Goal: Task Accomplishment & Management: Complete application form

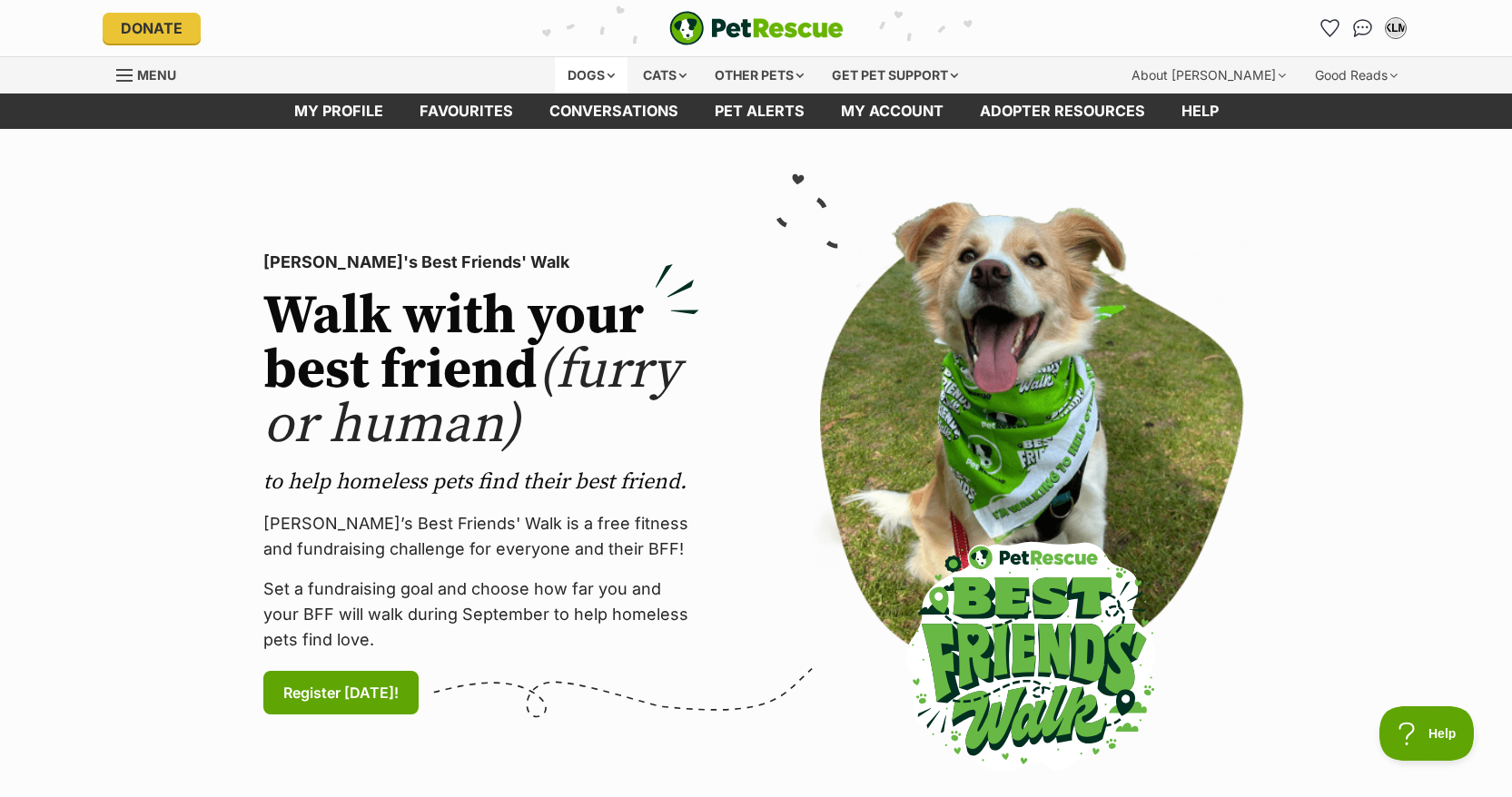
click at [586, 70] on div "Dogs" at bounding box center [590, 75] width 72 height 37
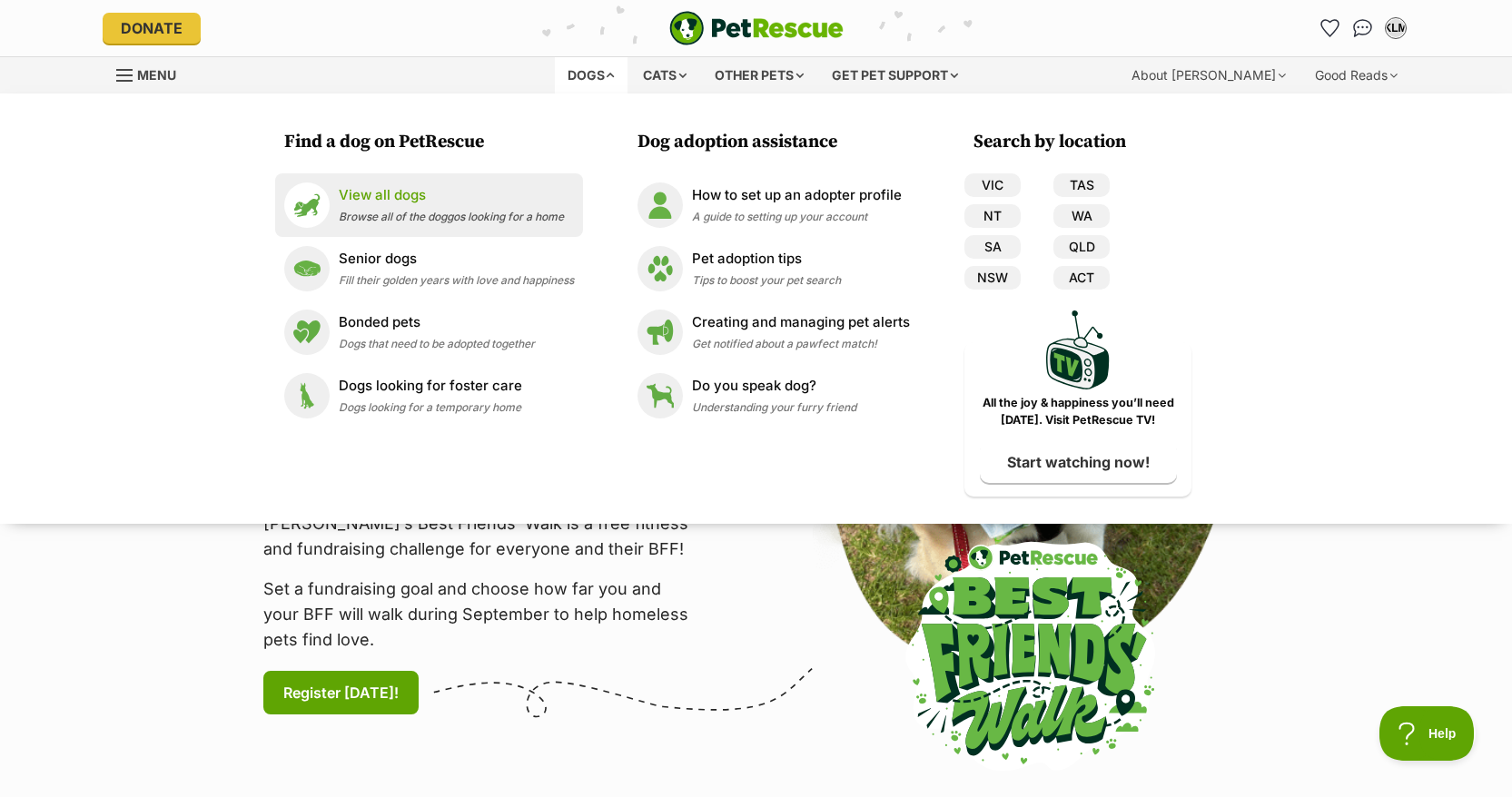
click at [357, 204] on p "View all dogs" at bounding box center [452, 195] width 225 height 21
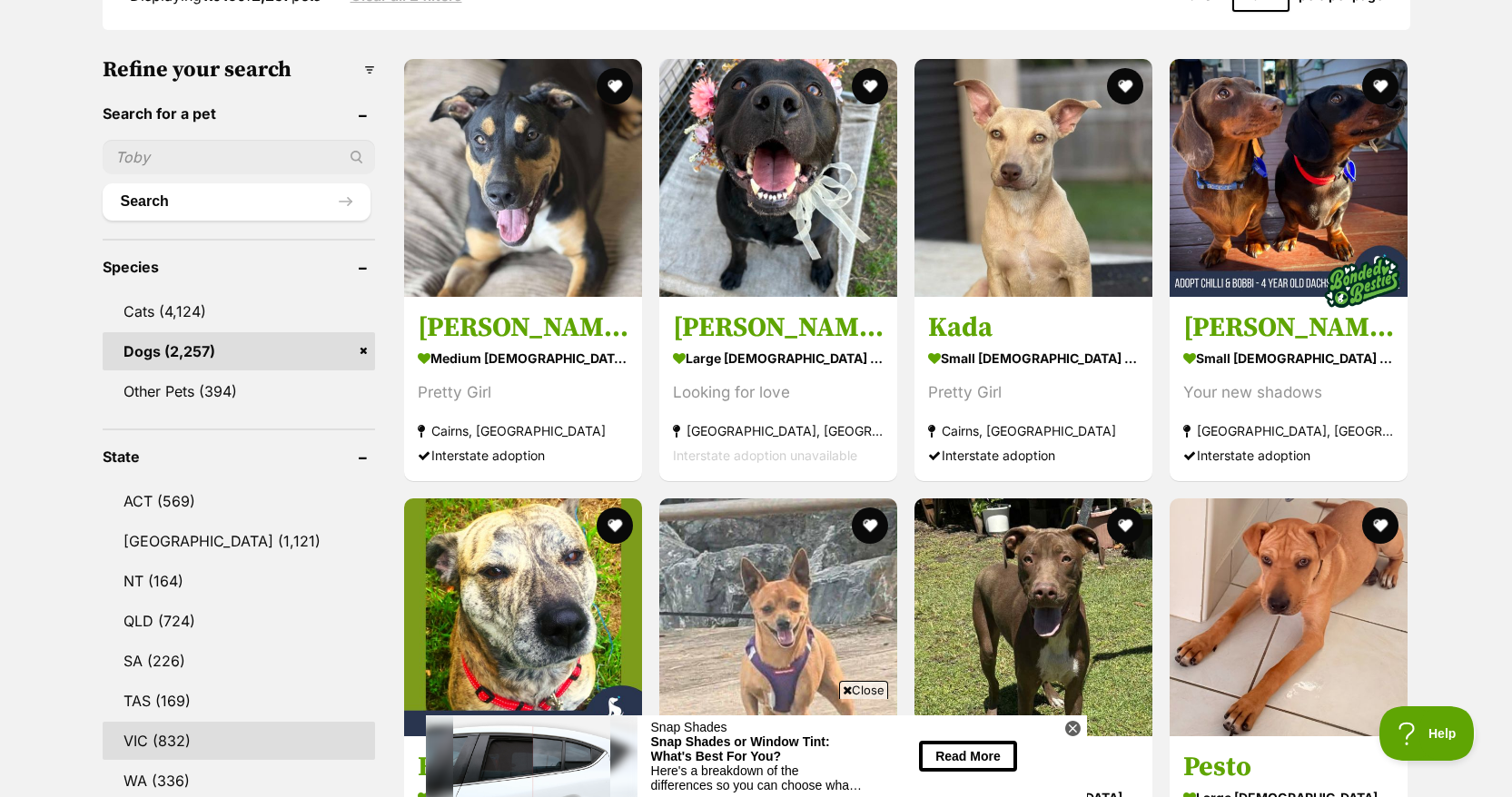
click at [169, 726] on link "VIC (832)" at bounding box center [238, 741] width 272 height 38
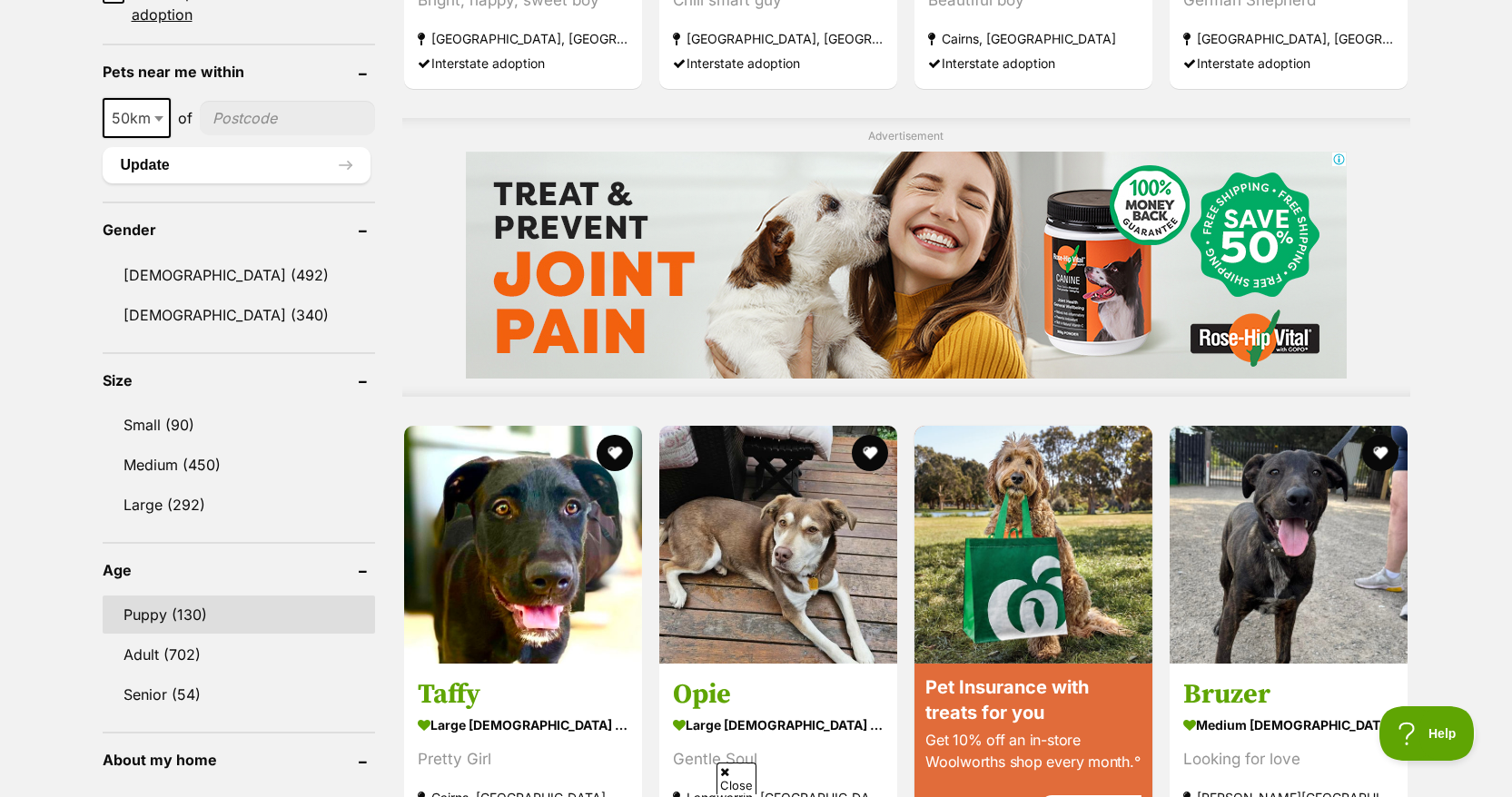
scroll to position [1363, 0]
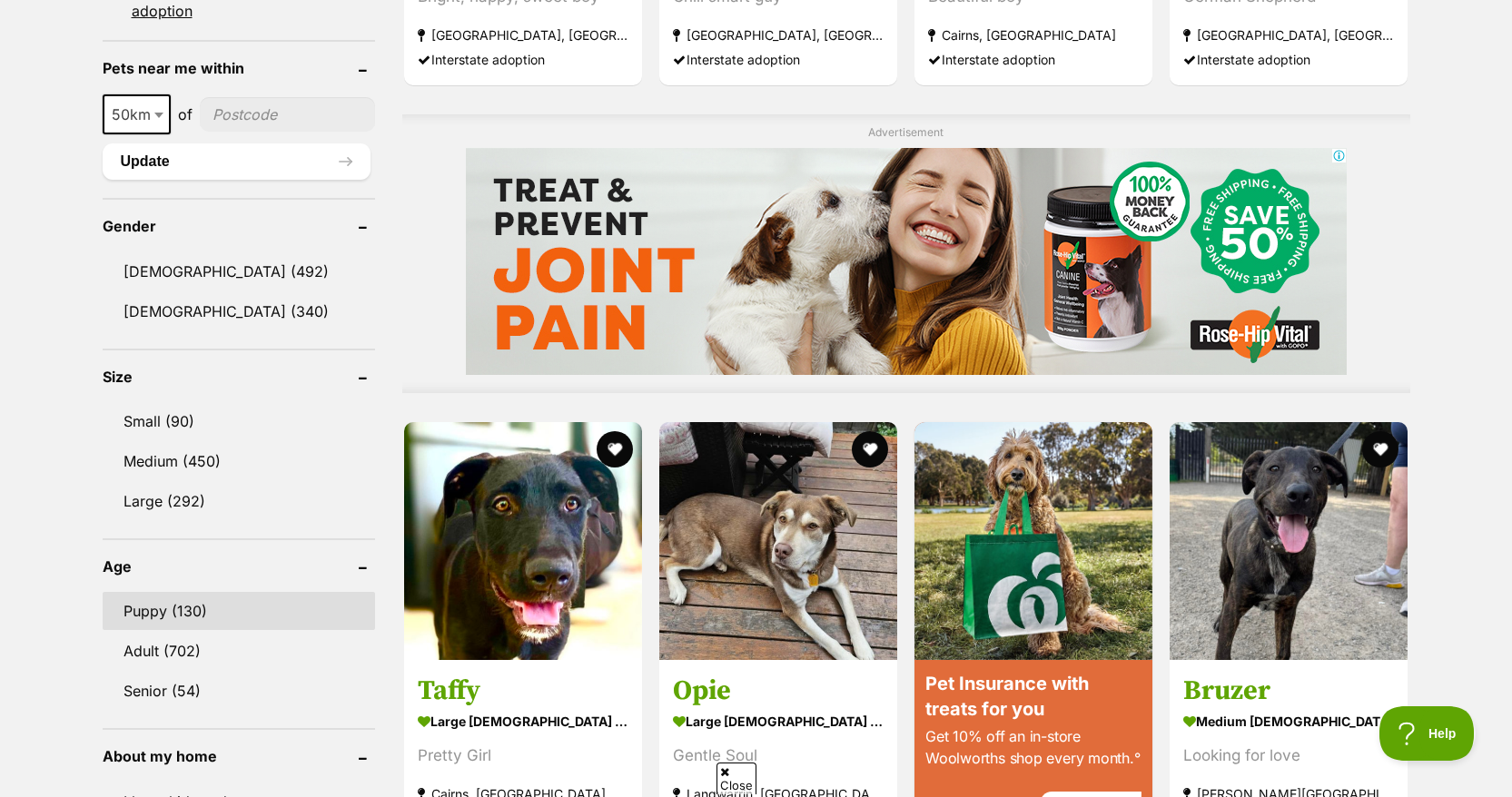
click at [143, 606] on link "Puppy (130)" at bounding box center [238, 611] width 272 height 38
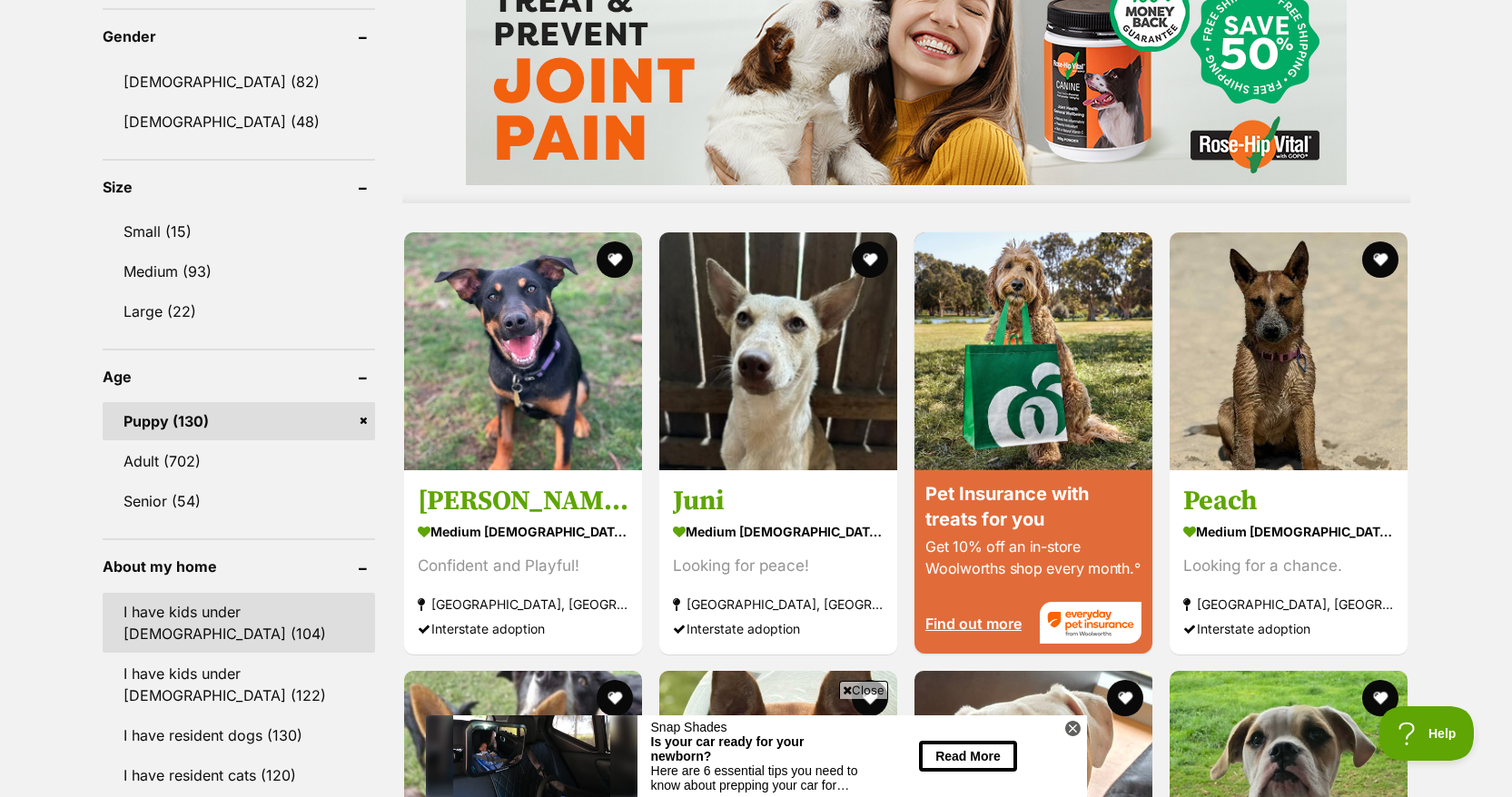
scroll to position [1726, 0]
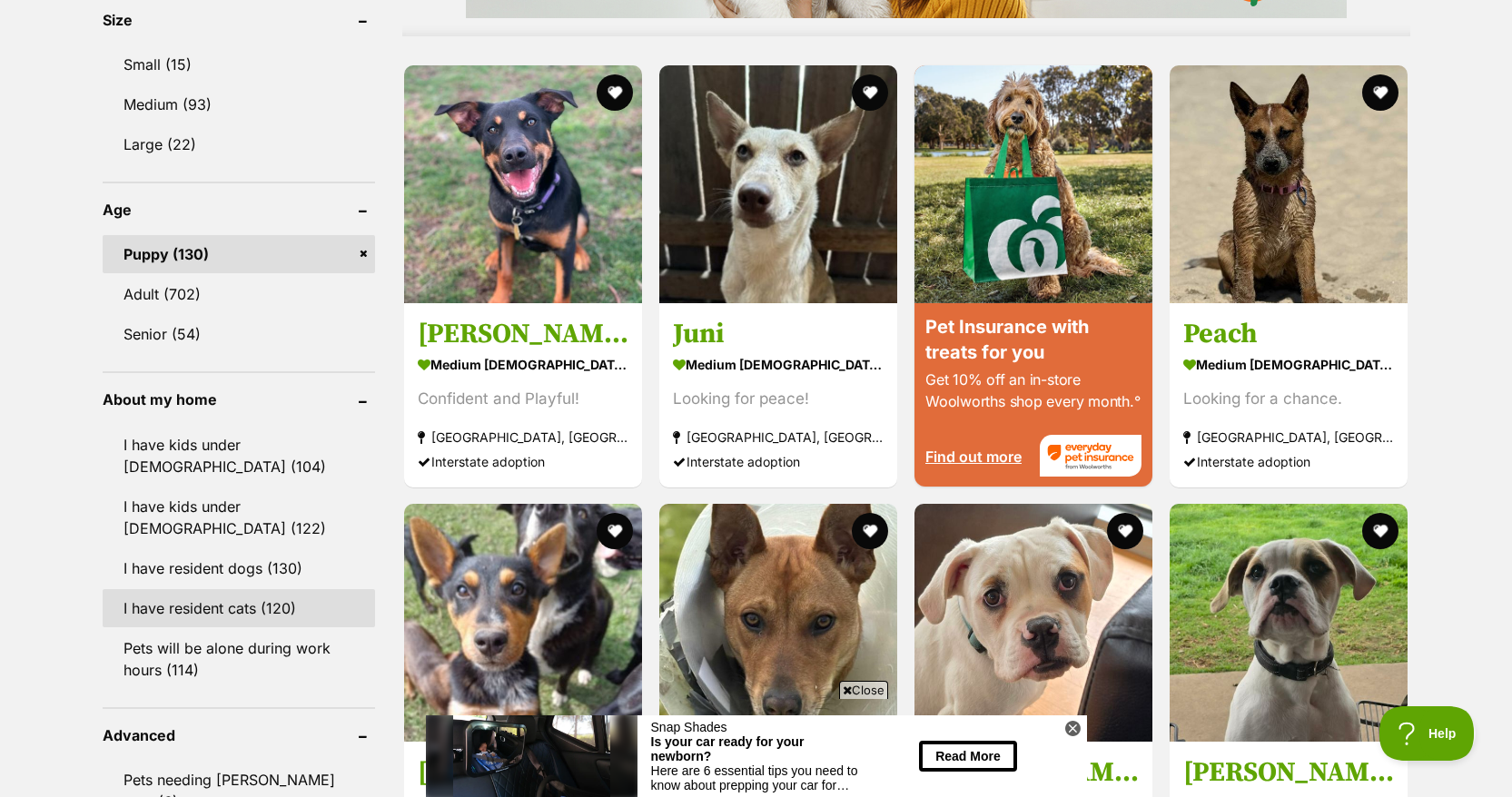
click at [227, 599] on link "I have resident cats (120)" at bounding box center [238, 608] width 272 height 38
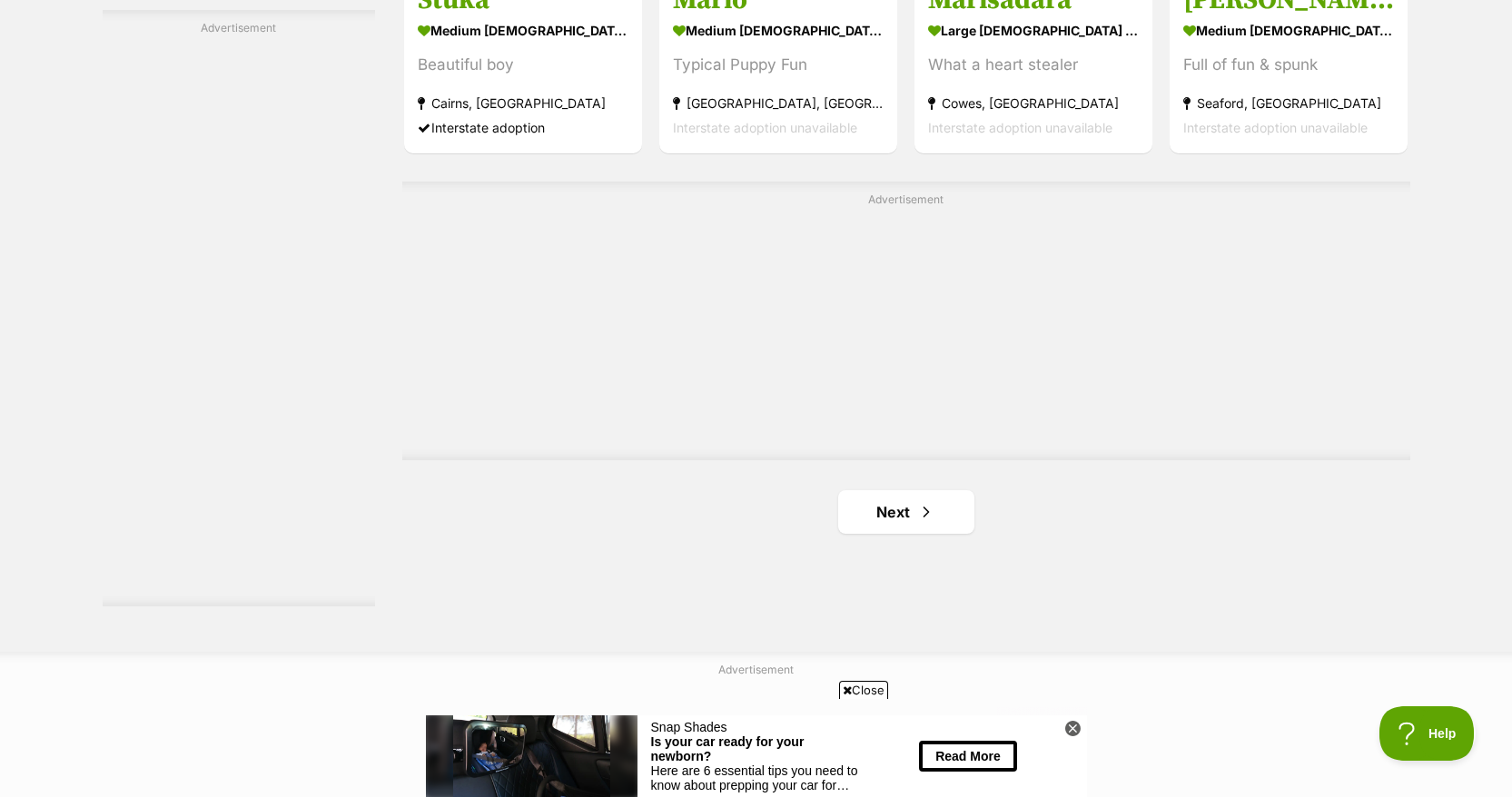
scroll to position [3483, 0]
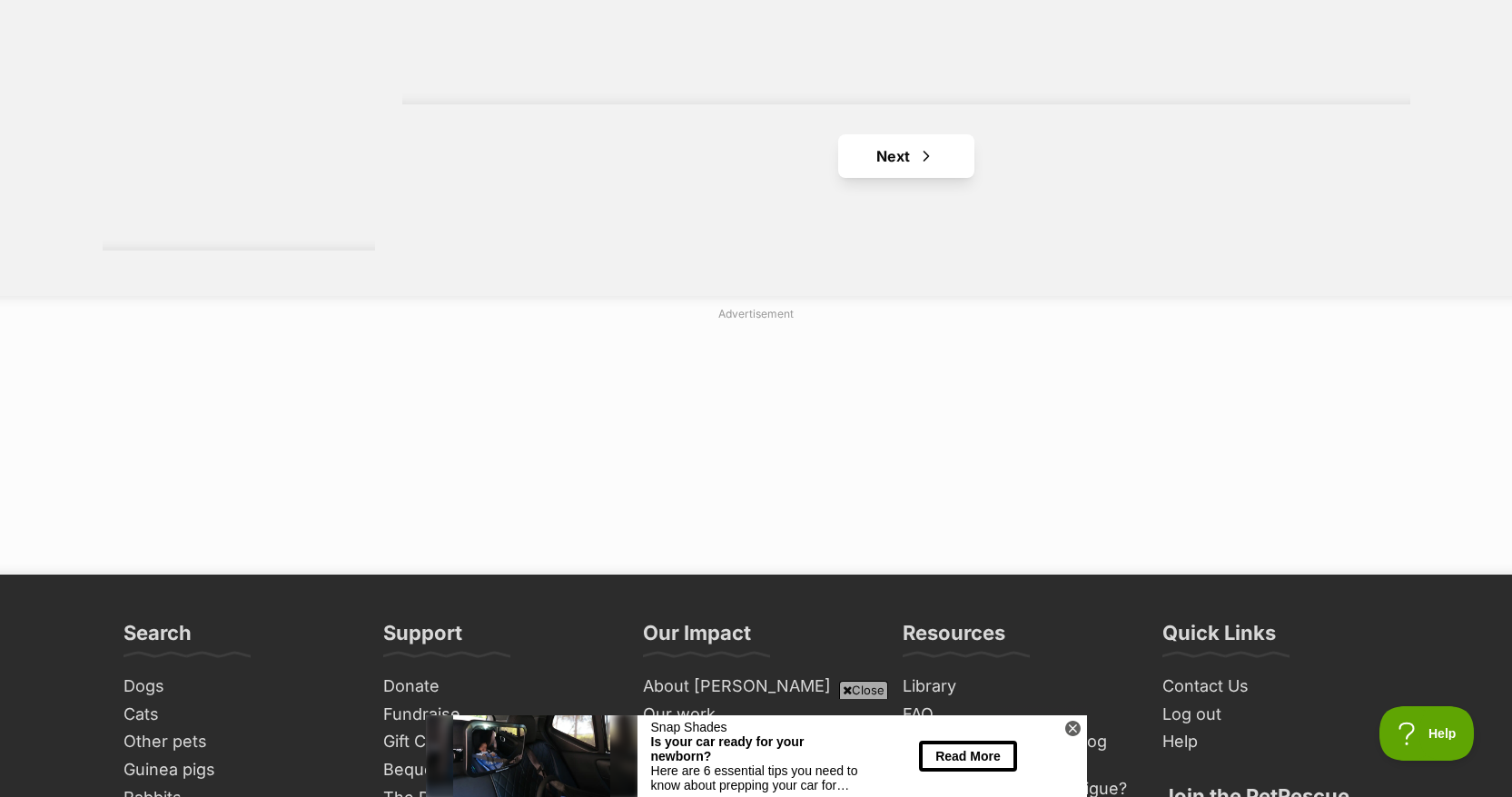
click at [920, 146] on span "Next page" at bounding box center [926, 157] width 18 height 22
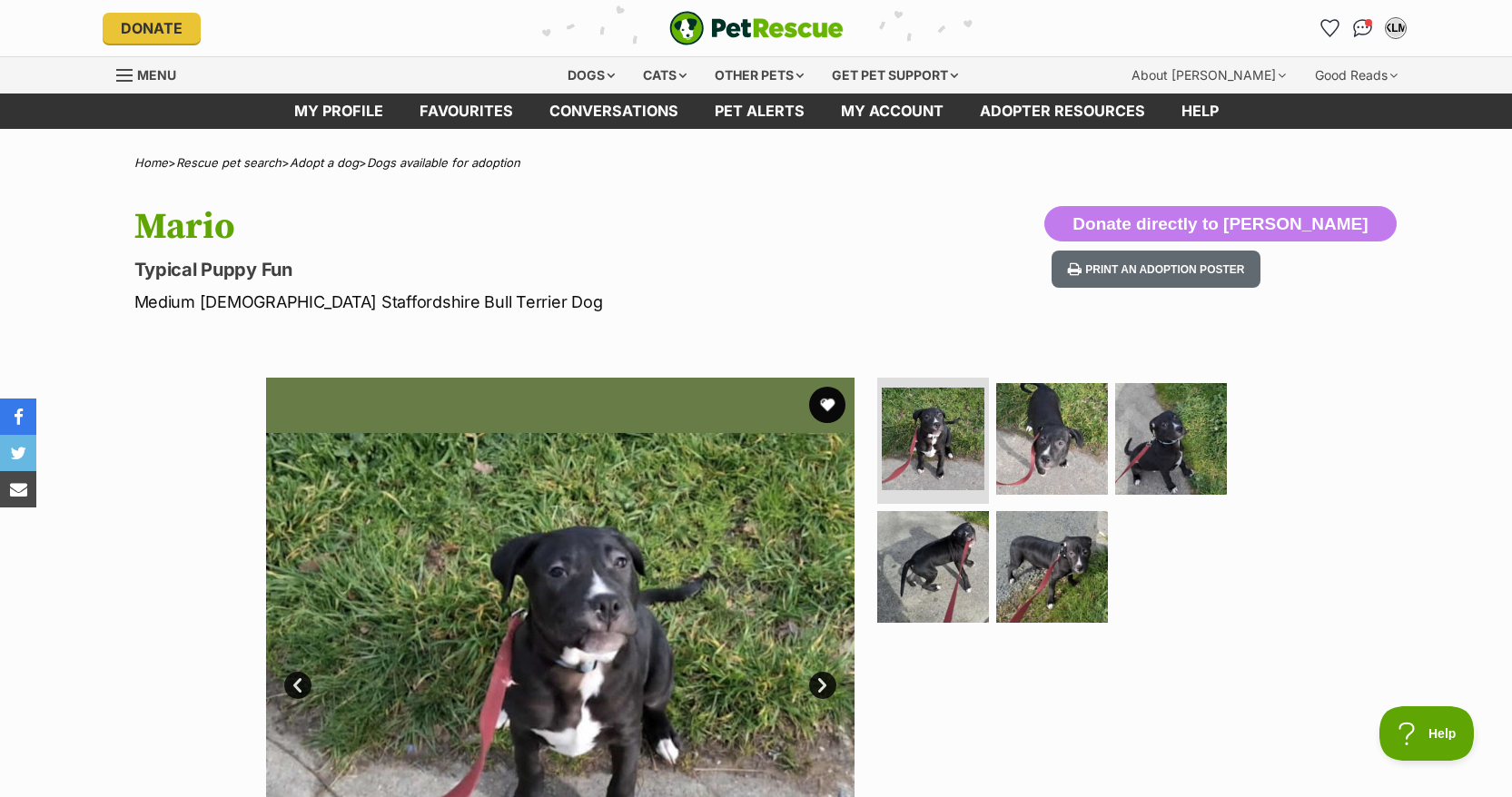
scroll to position [136, 0]
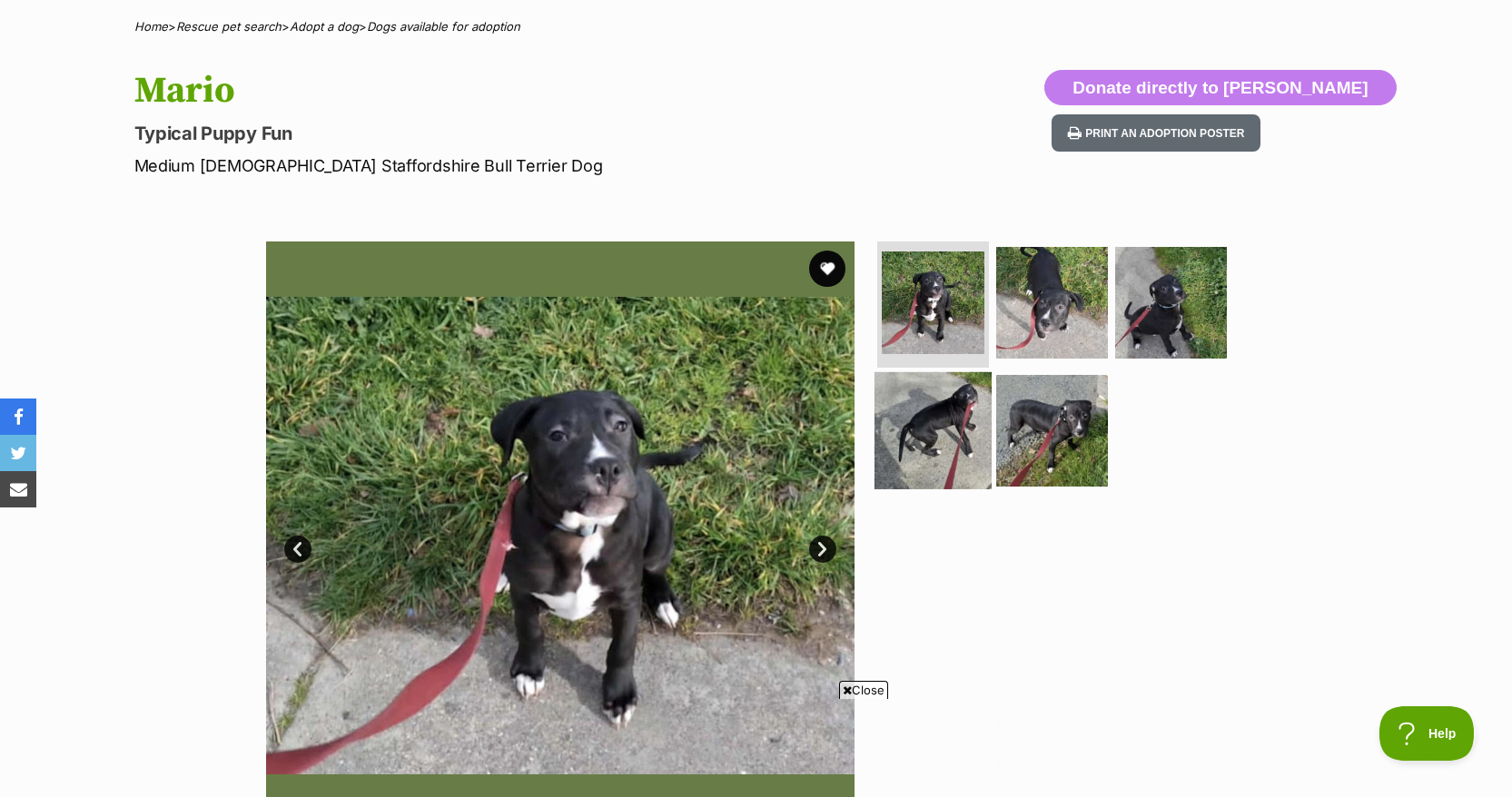
click at [948, 428] on img at bounding box center [933, 431] width 117 height 117
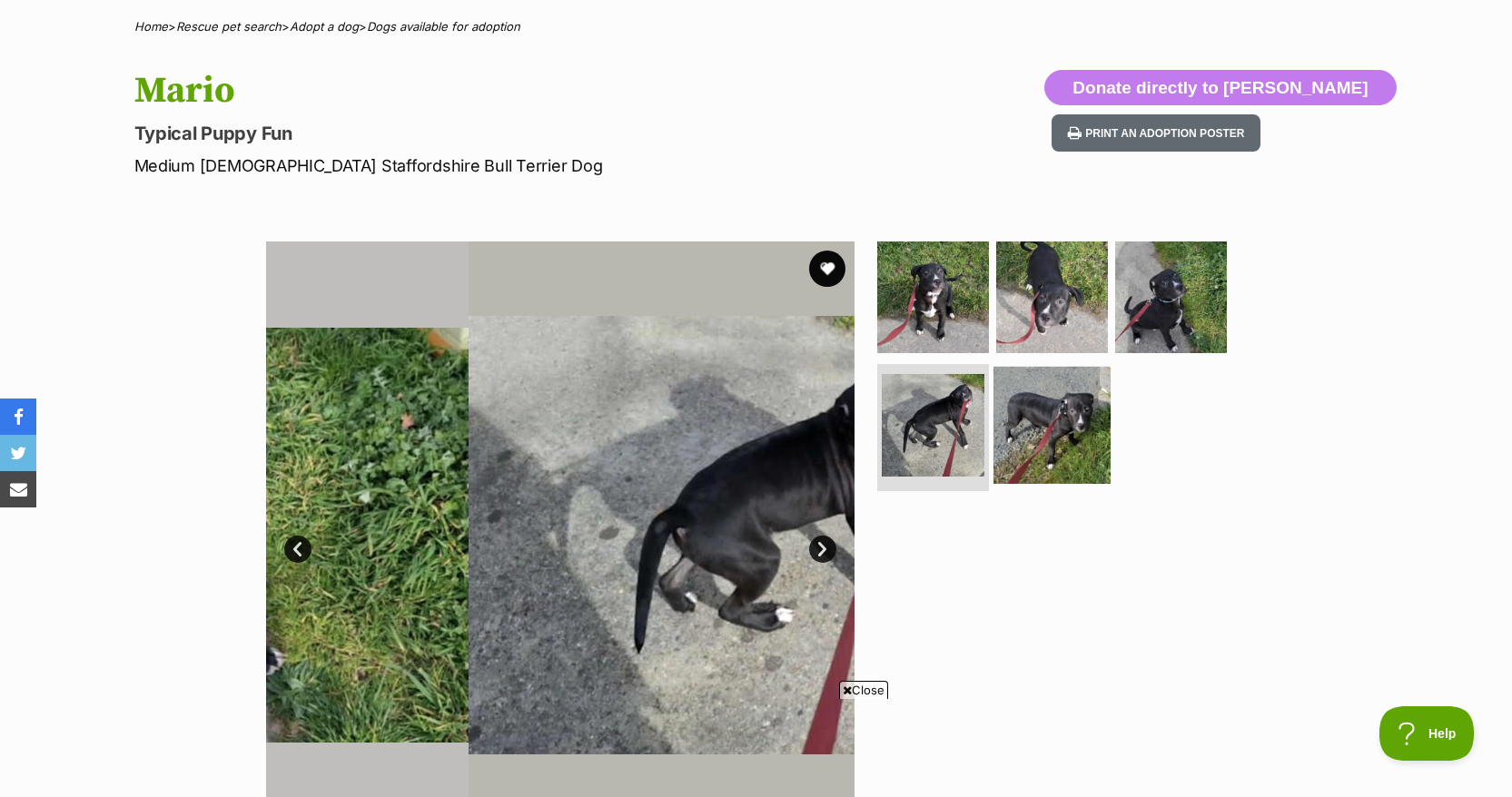
scroll to position [0, 0]
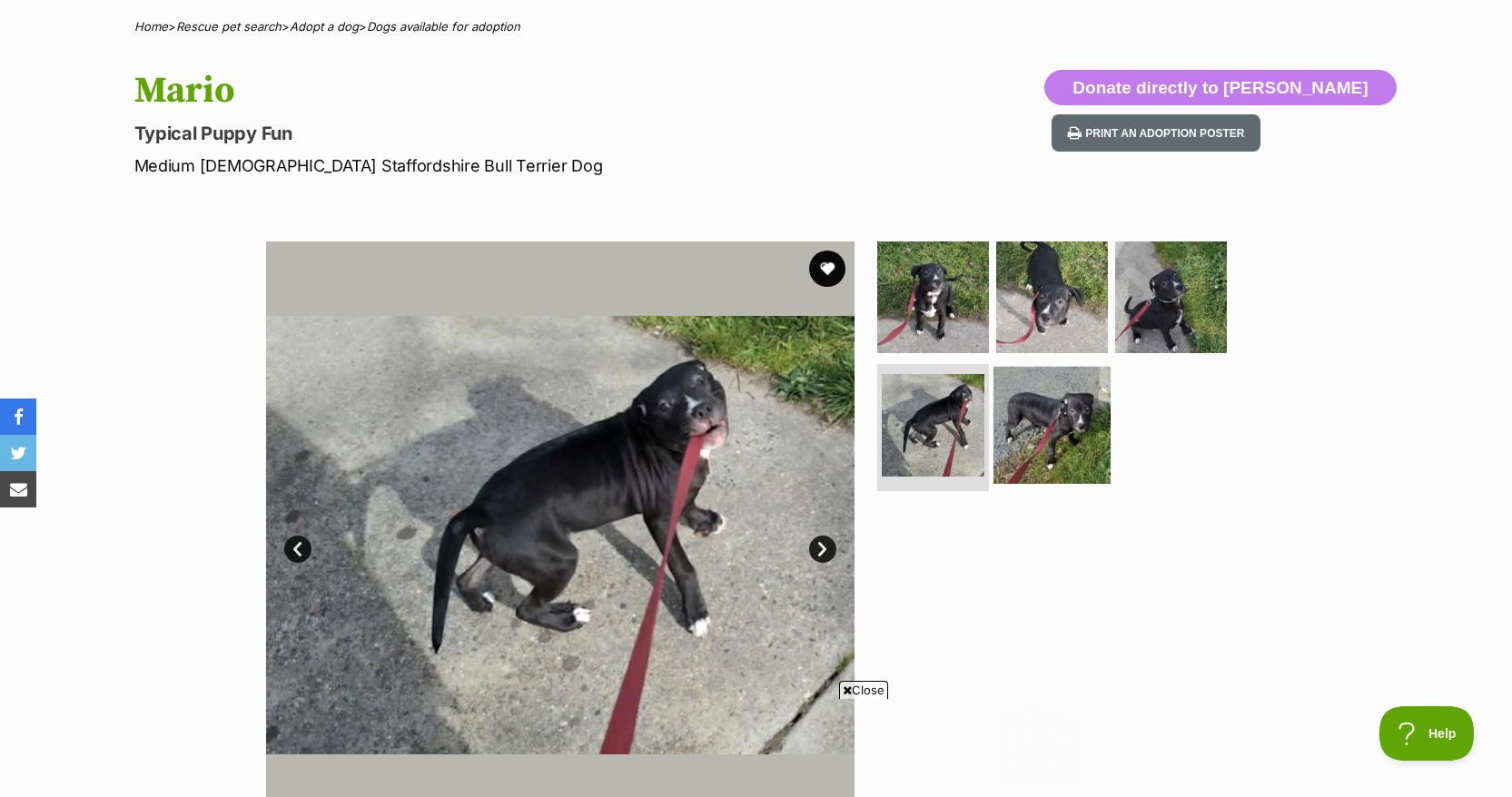
click at [1020, 432] on img at bounding box center [1052, 425] width 117 height 117
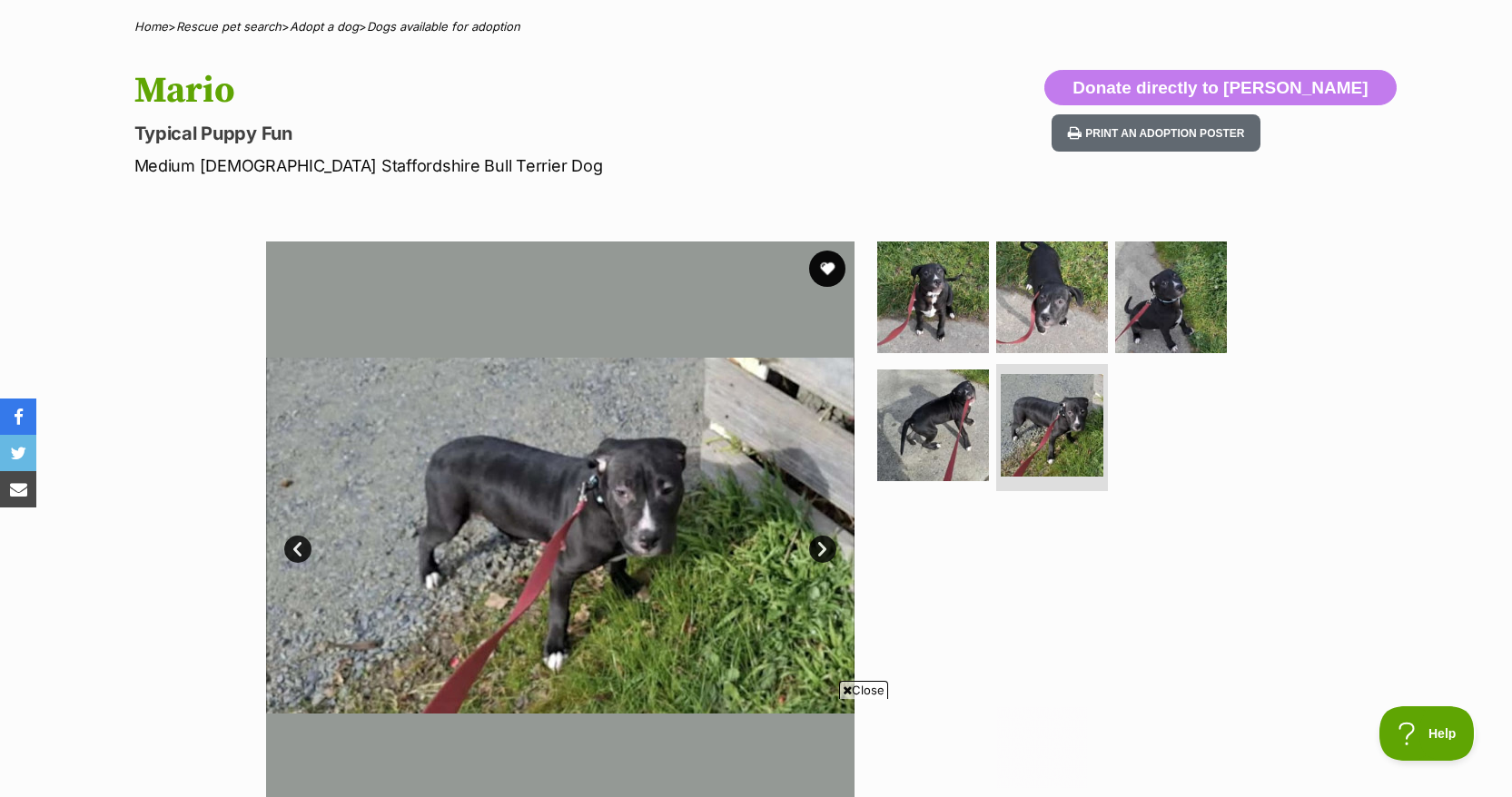
scroll to position [756, 0]
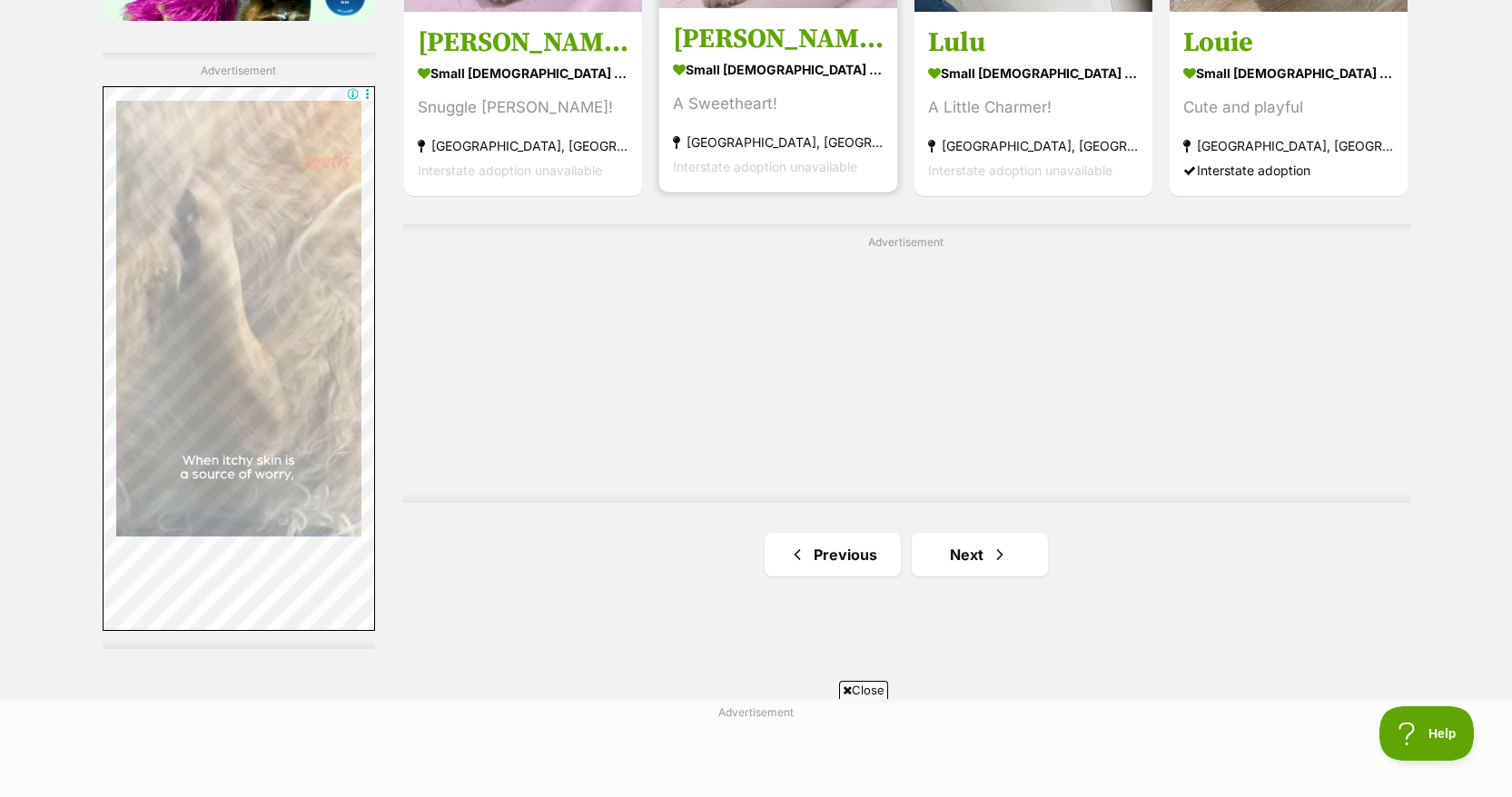
scroll to position [3397, 0]
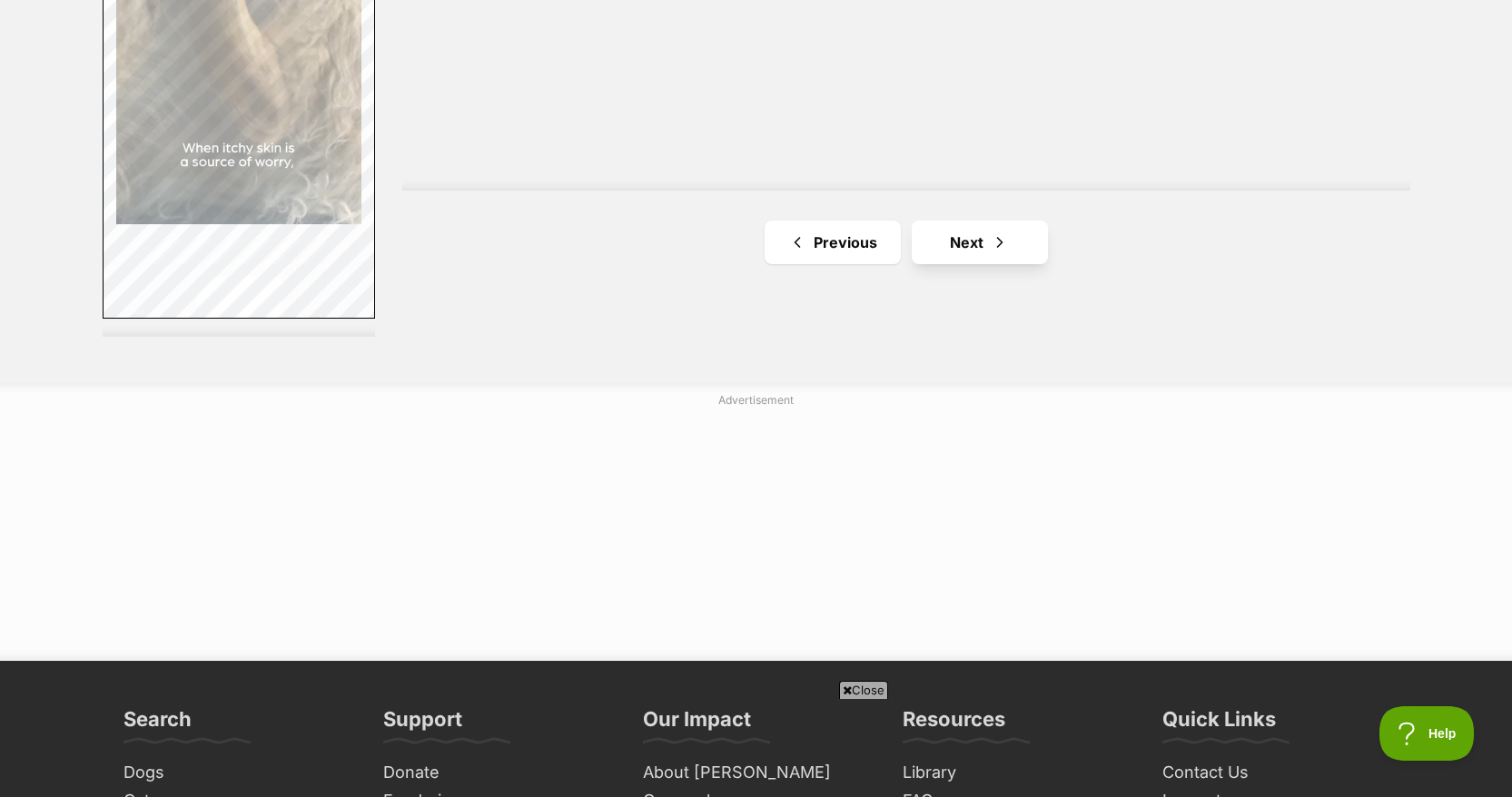
click at [975, 223] on link "Next" at bounding box center [980, 243] width 137 height 44
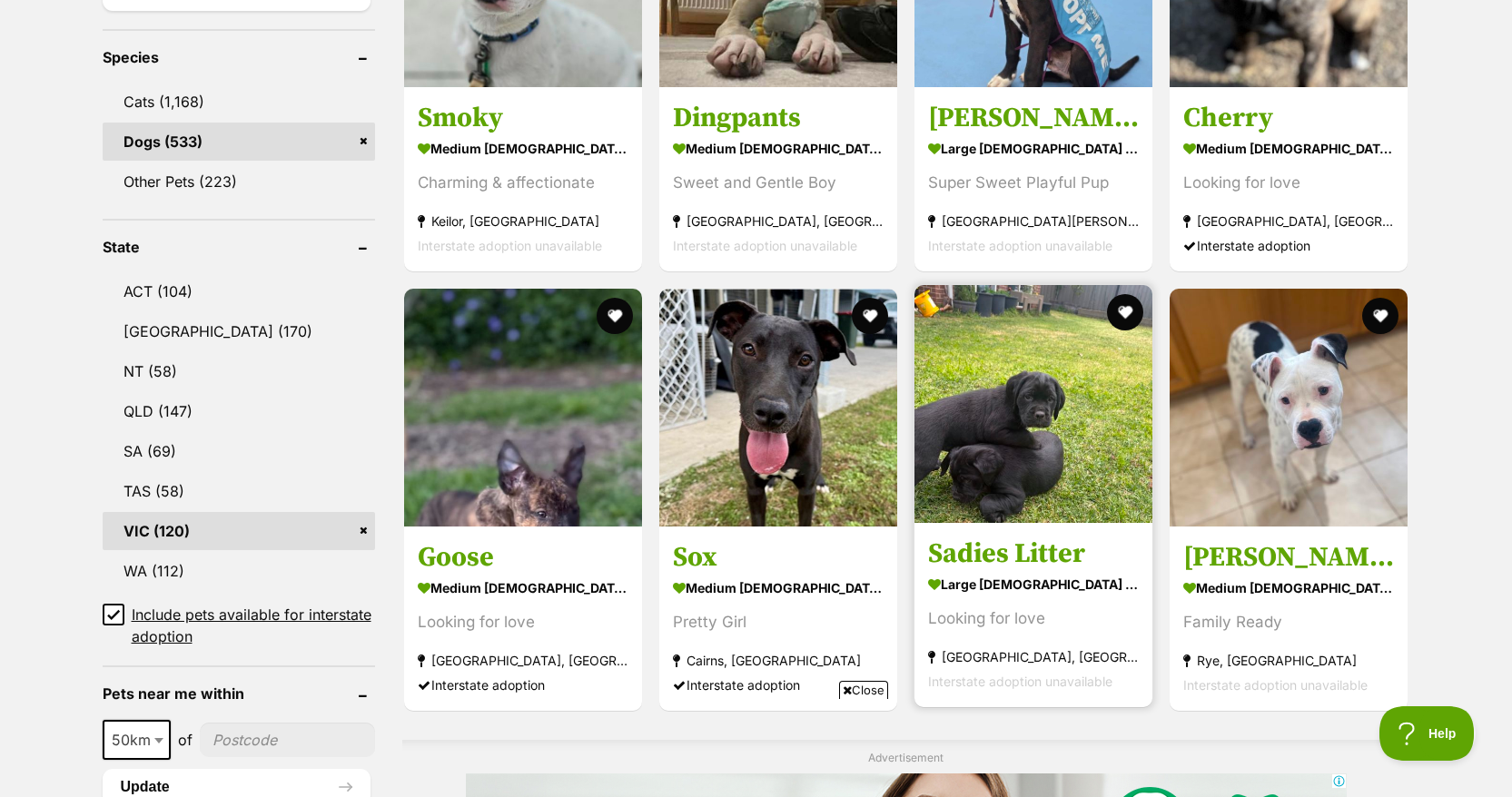
scroll to position [1106, 0]
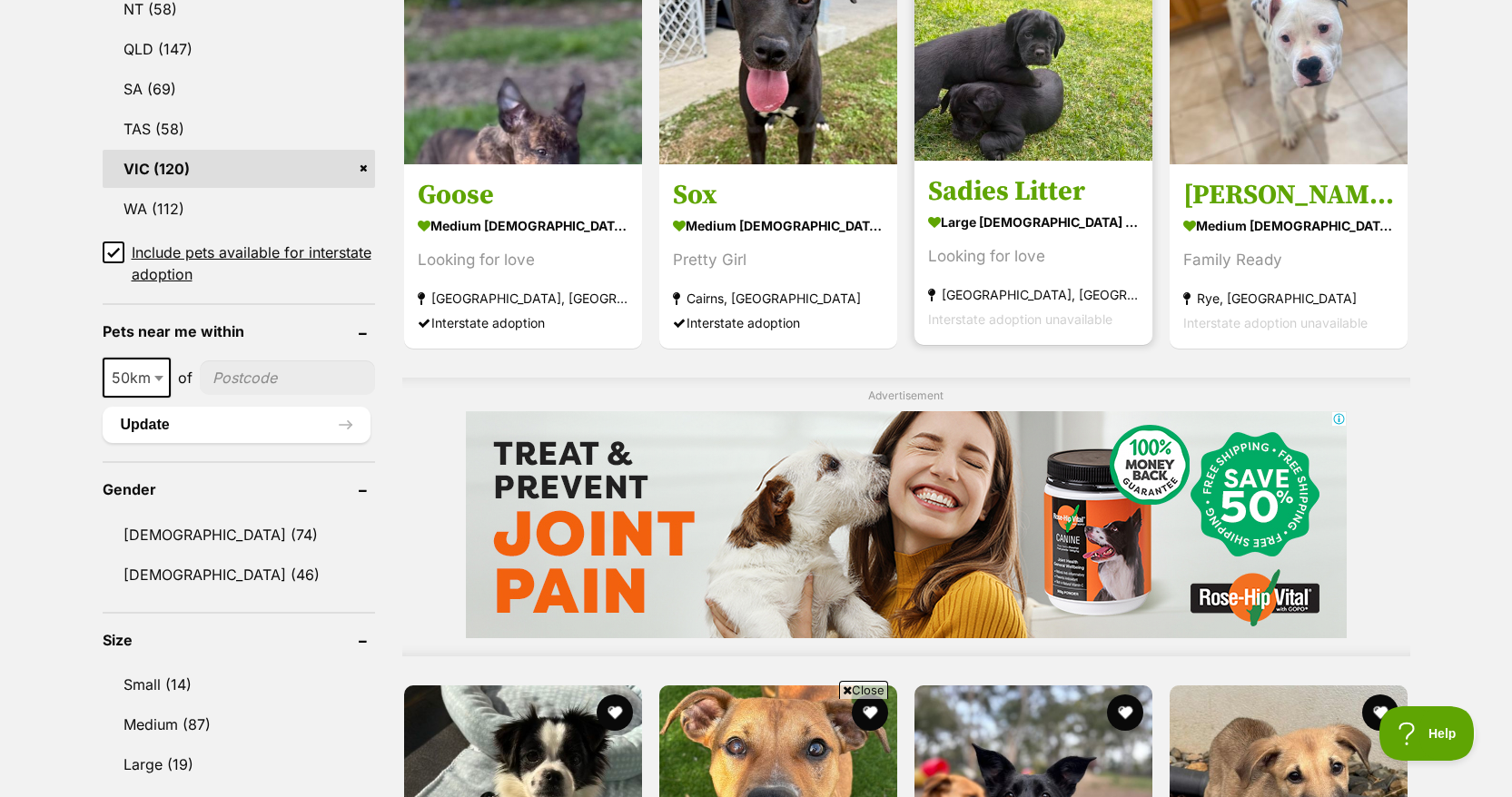
click at [1054, 116] on img at bounding box center [1034, 42] width 238 height 238
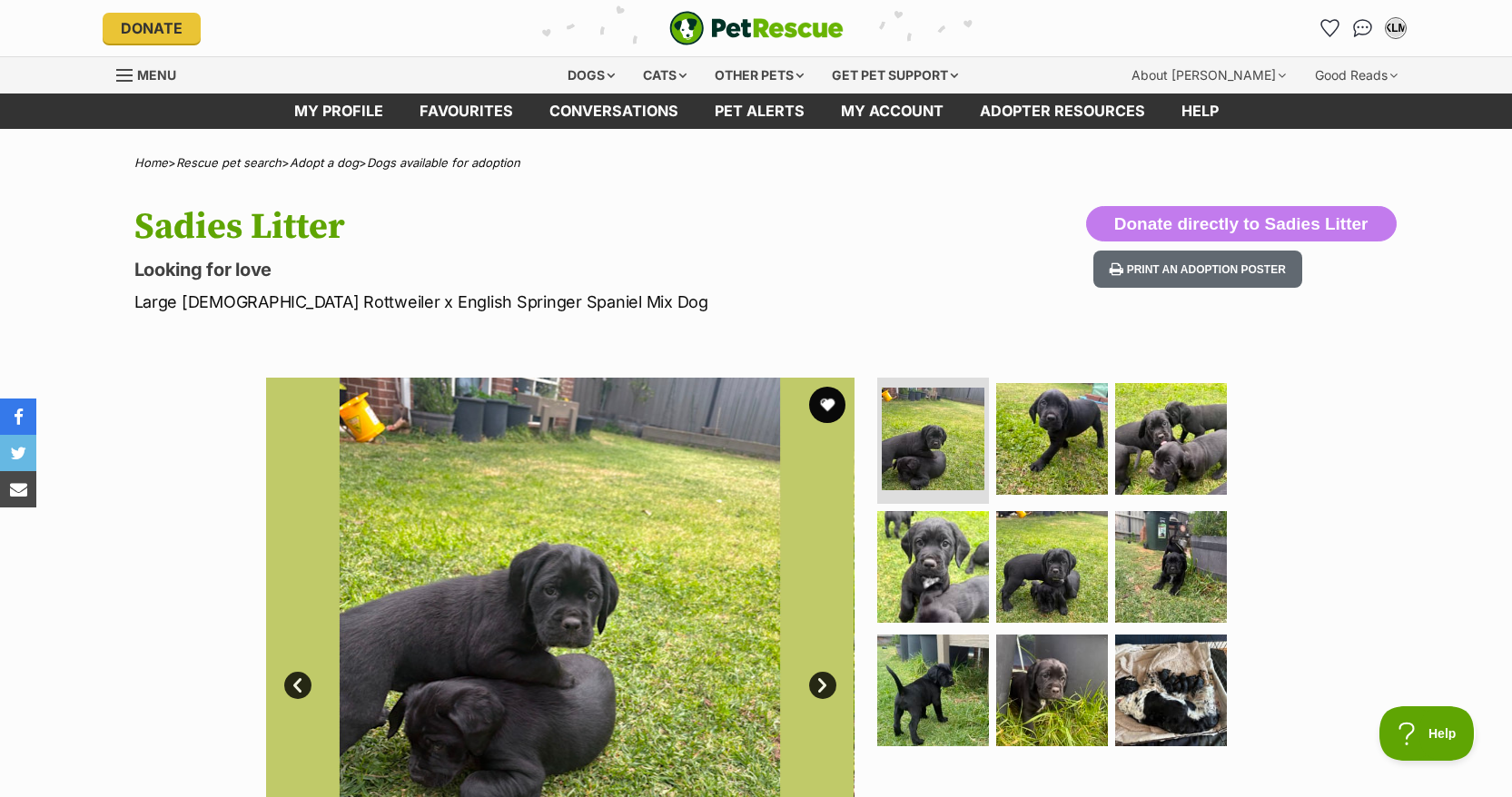
click at [988, 540] on ul at bounding box center [1059, 567] width 372 height 380
click at [1026, 557] on img at bounding box center [1052, 567] width 117 height 117
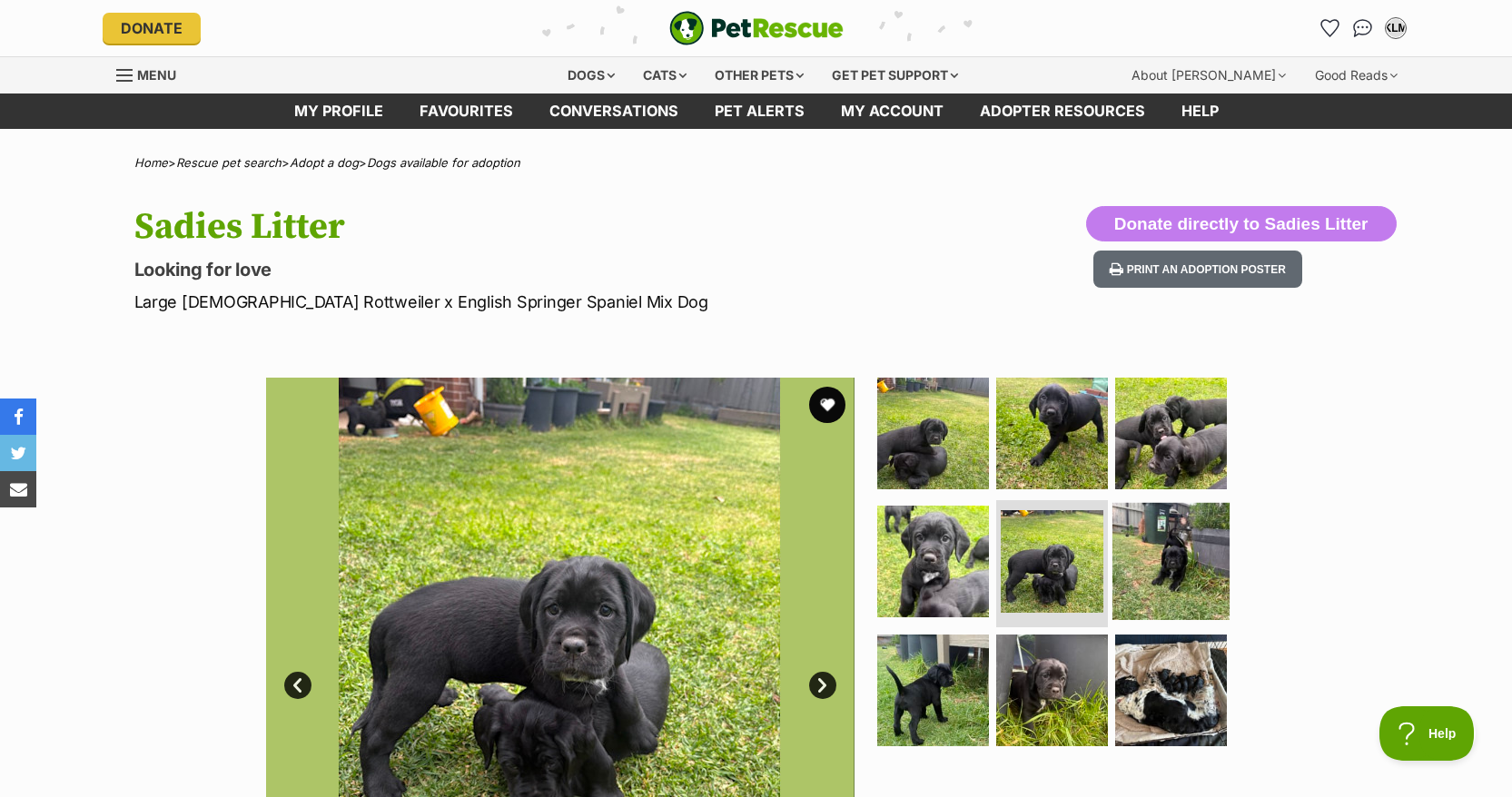
click at [1156, 560] on img at bounding box center [1171, 562] width 117 height 117
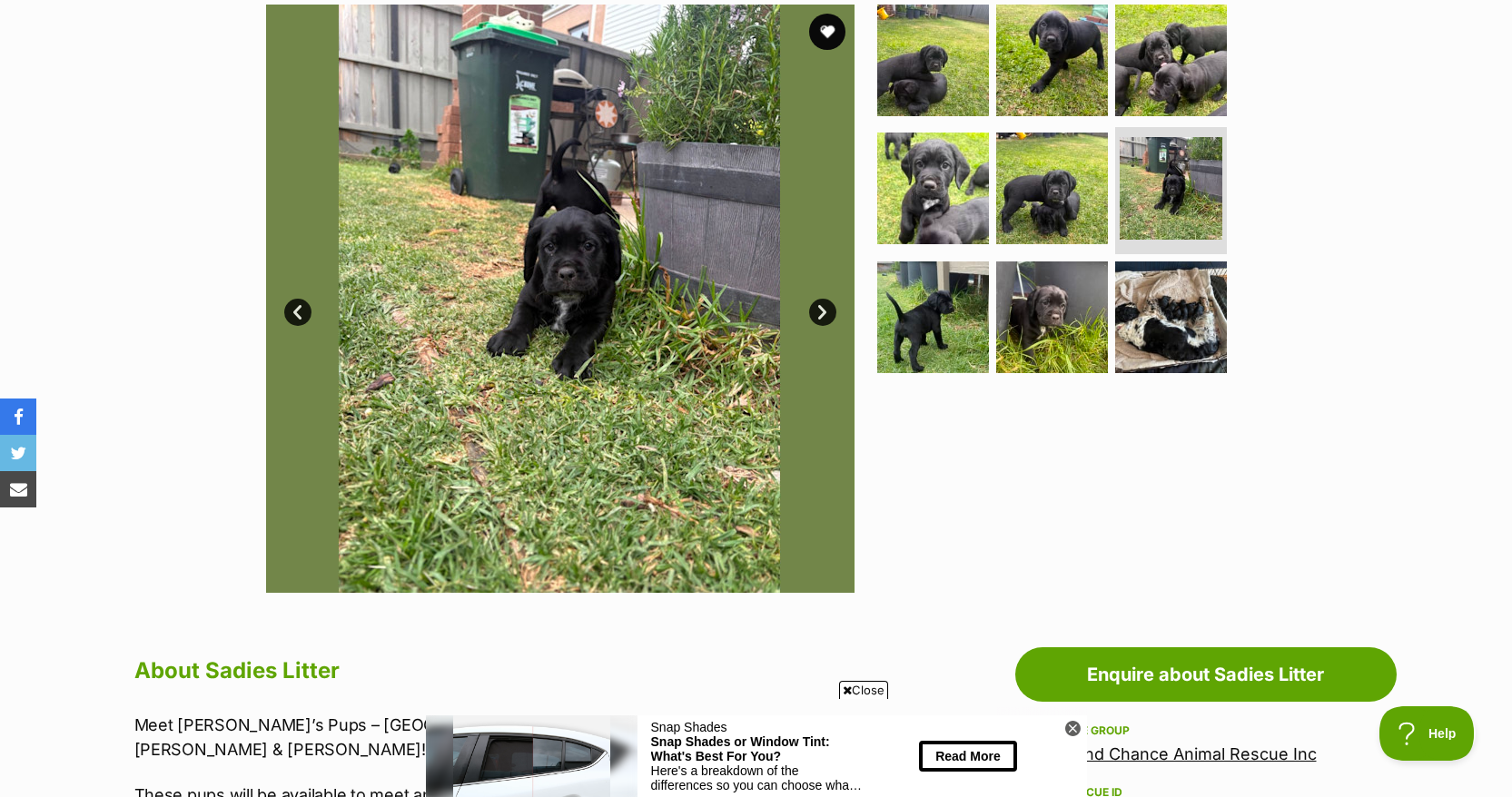
scroll to position [578, 0]
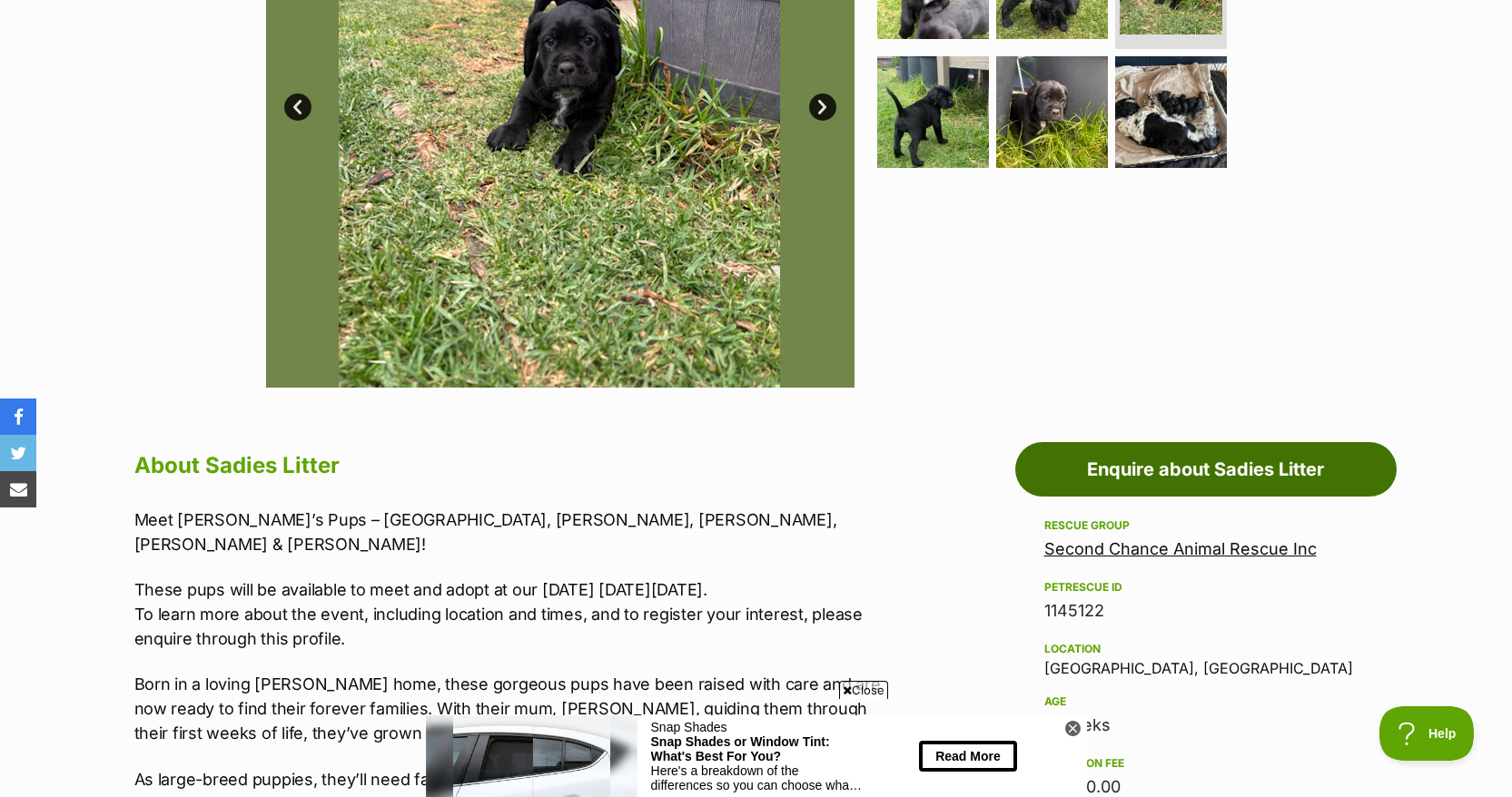
click at [1129, 475] on link "Enquire about Sadies Litter" at bounding box center [1206, 469] width 381 height 54
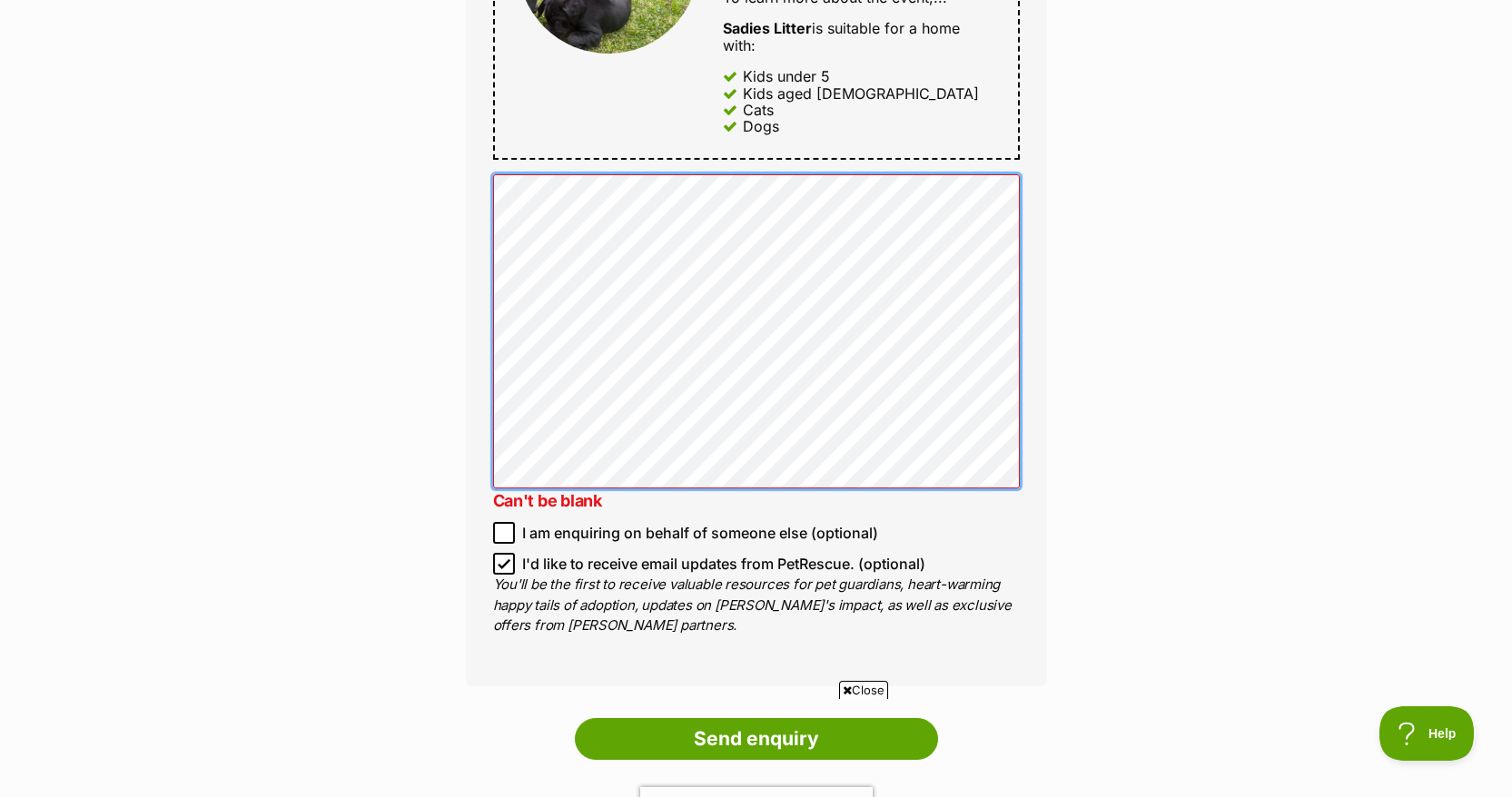
scroll to position [1427, 0]
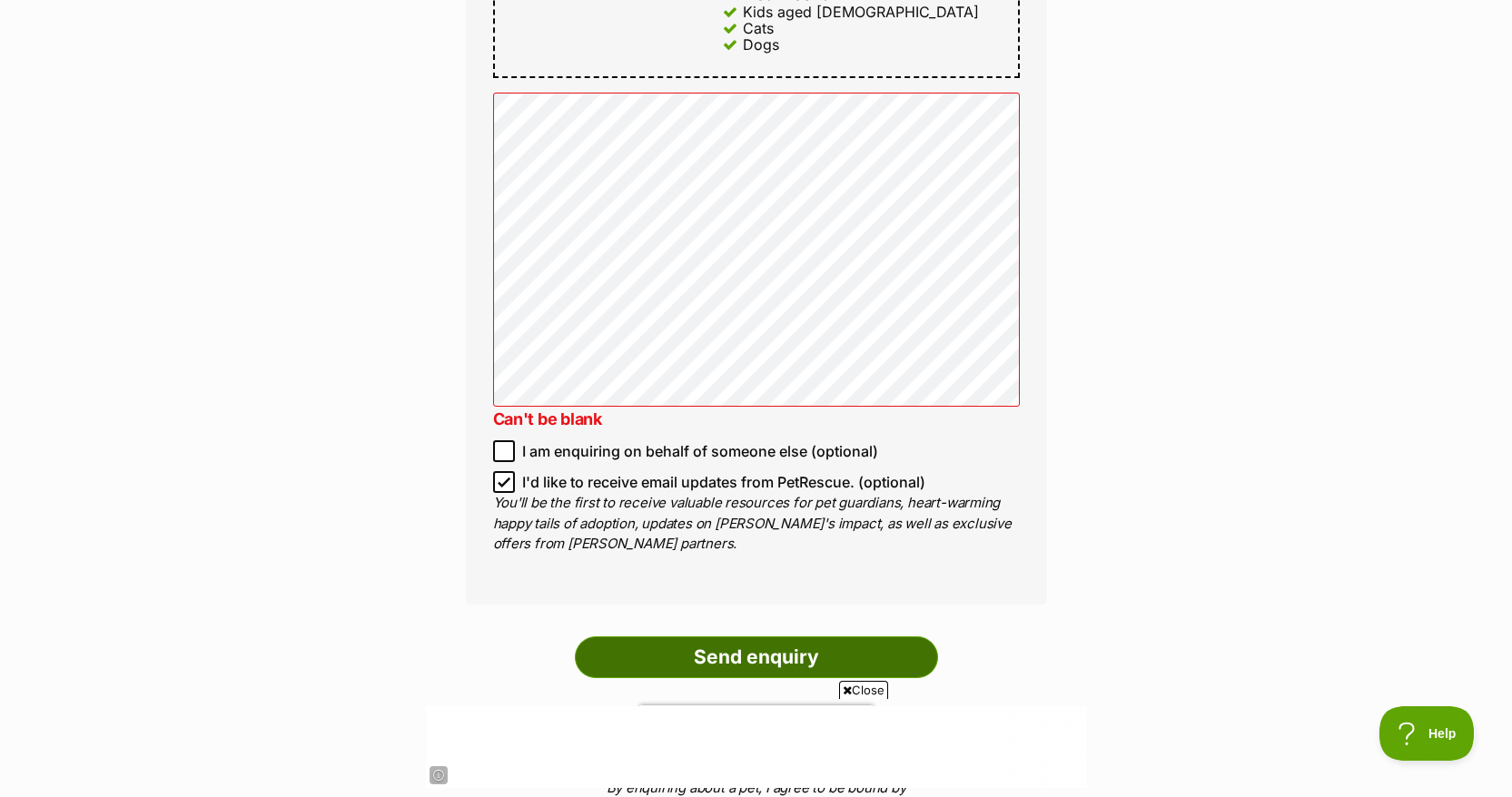
click at [805, 637] on input "Send enquiry" at bounding box center [756, 658] width 363 height 42
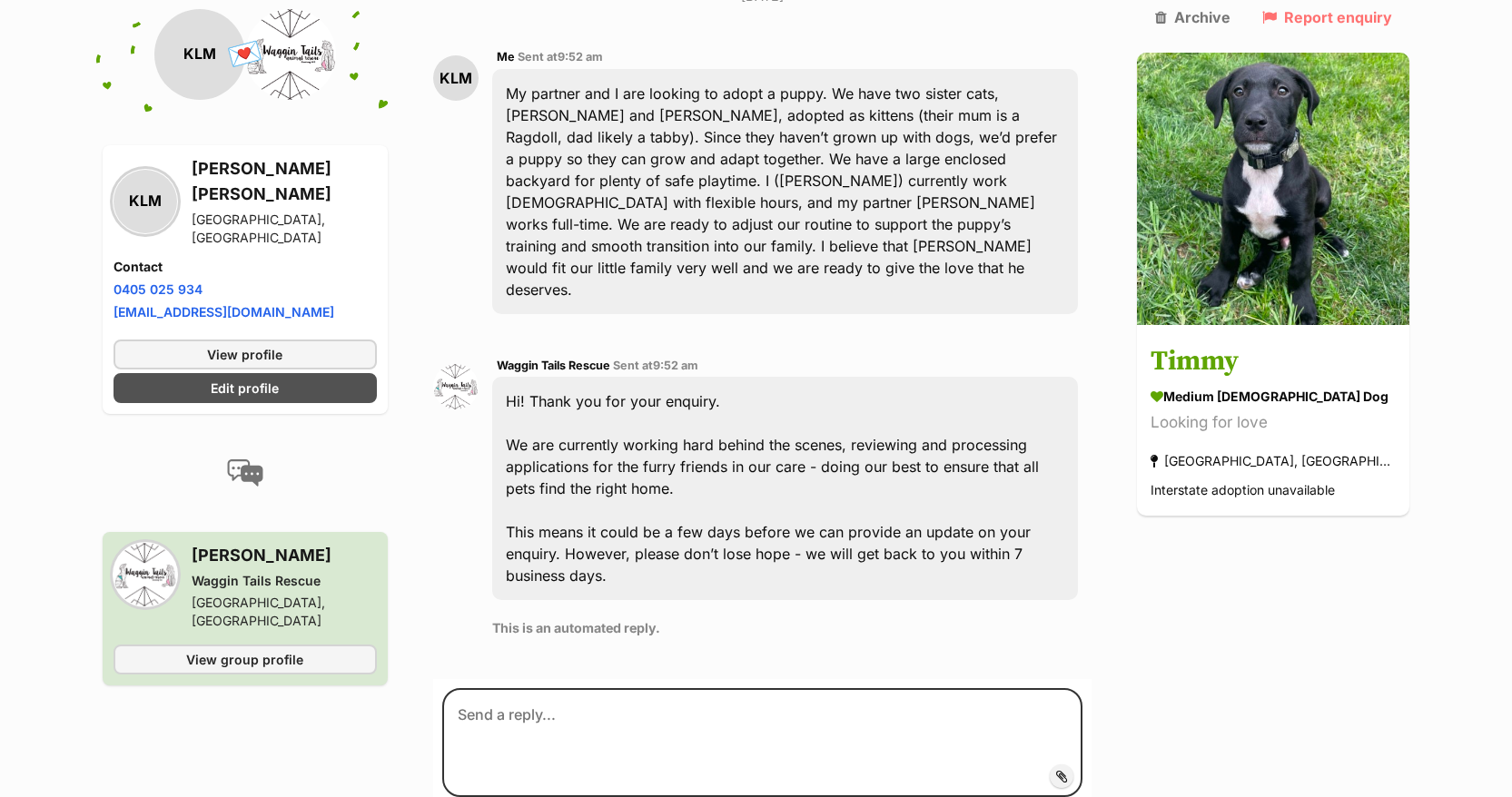
scroll to position [44, 0]
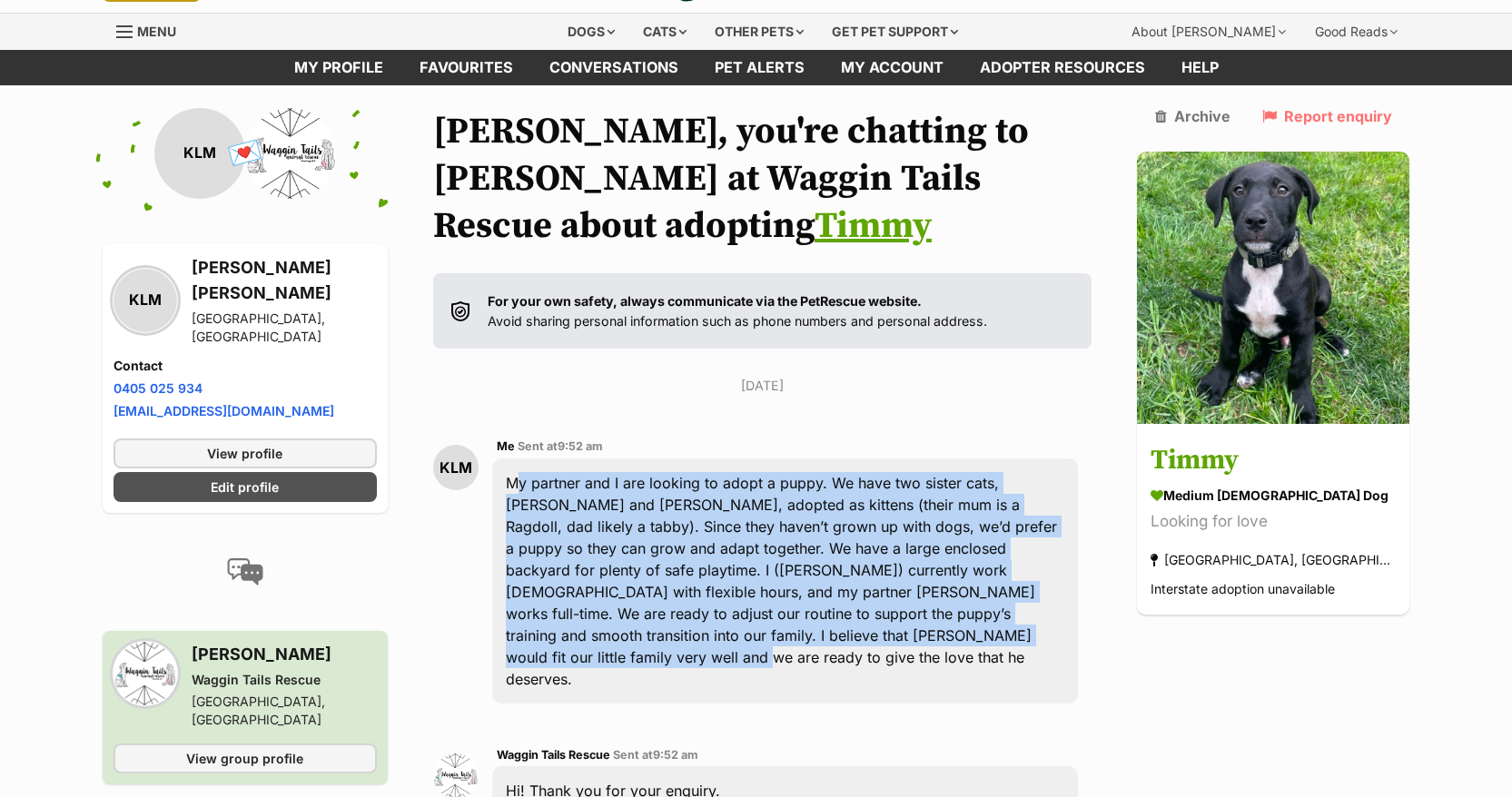
drag, startPoint x: 520, startPoint y: 434, endPoint x: 745, endPoint y: 587, distance: 272.1
click at [745, 587] on div "My partner and I are looking to adopt a puppy. We have two sister cats, [PERSON…" at bounding box center [785, 581] width 586 height 246
copy div "My partner and I are looking to adopt a puppy. We have two sister cats, [PERSON…"
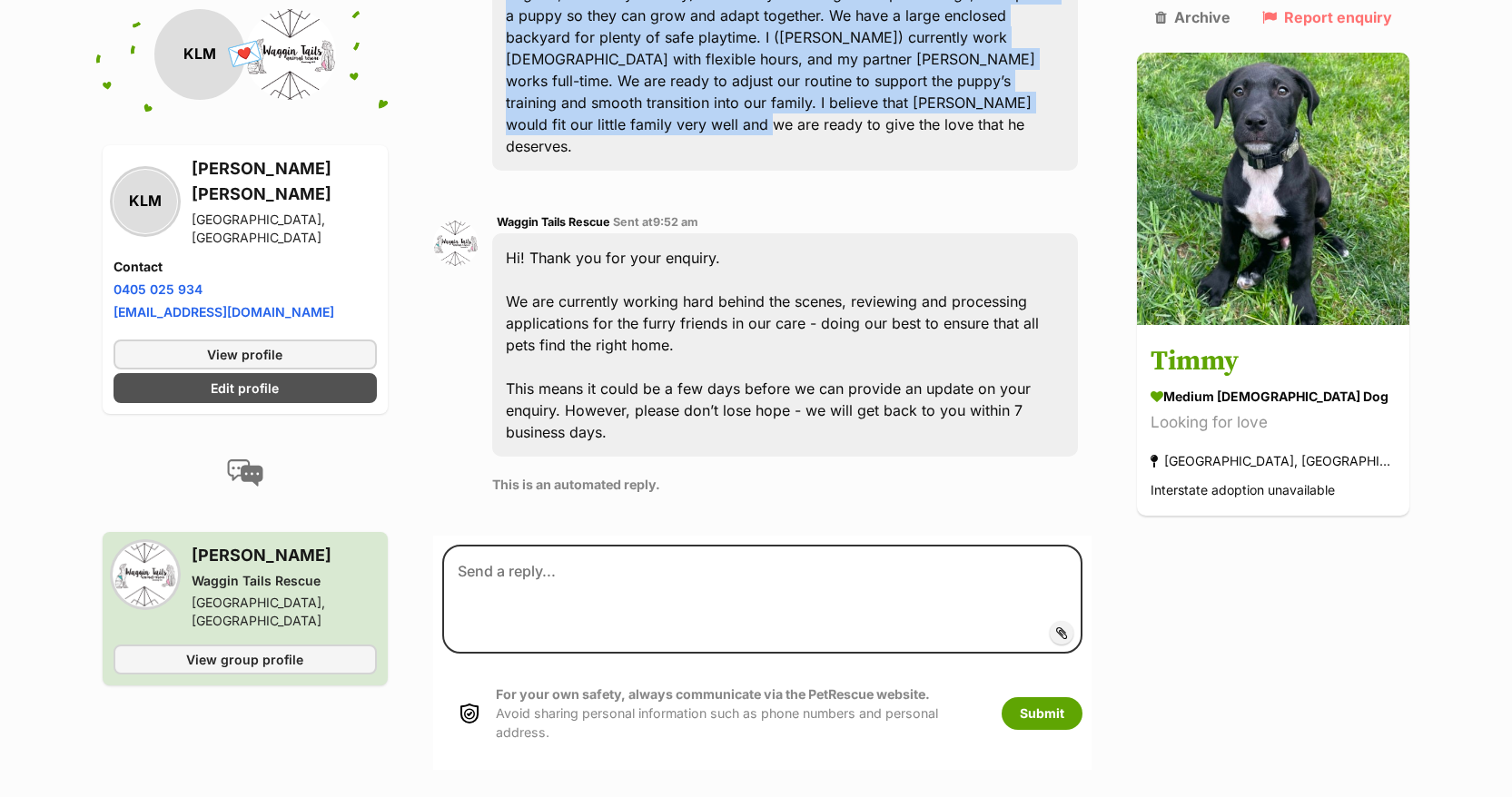
scroll to position [0, 0]
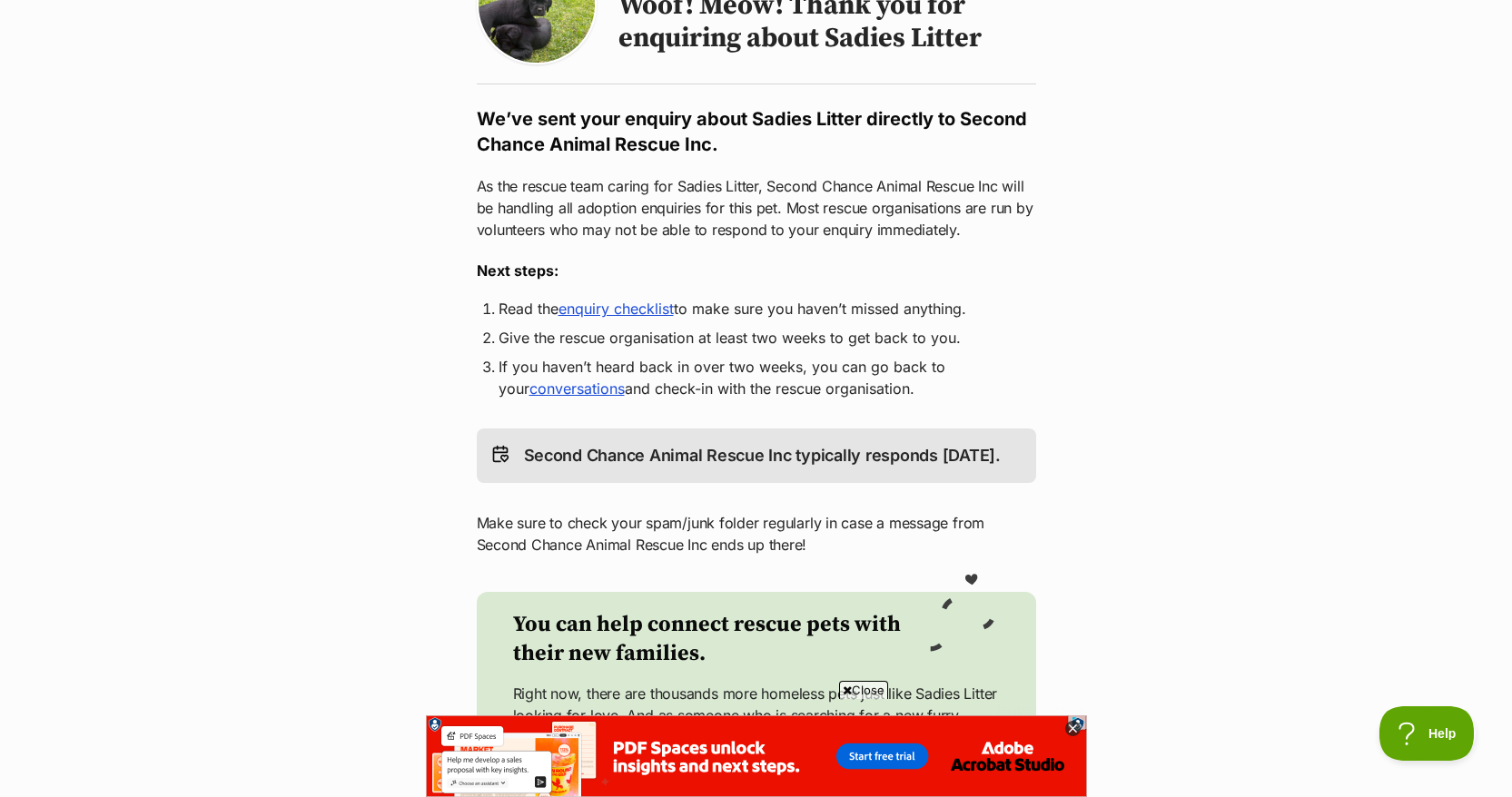
scroll to position [54, 0]
